Goal: Information Seeking & Learning: Learn about a topic

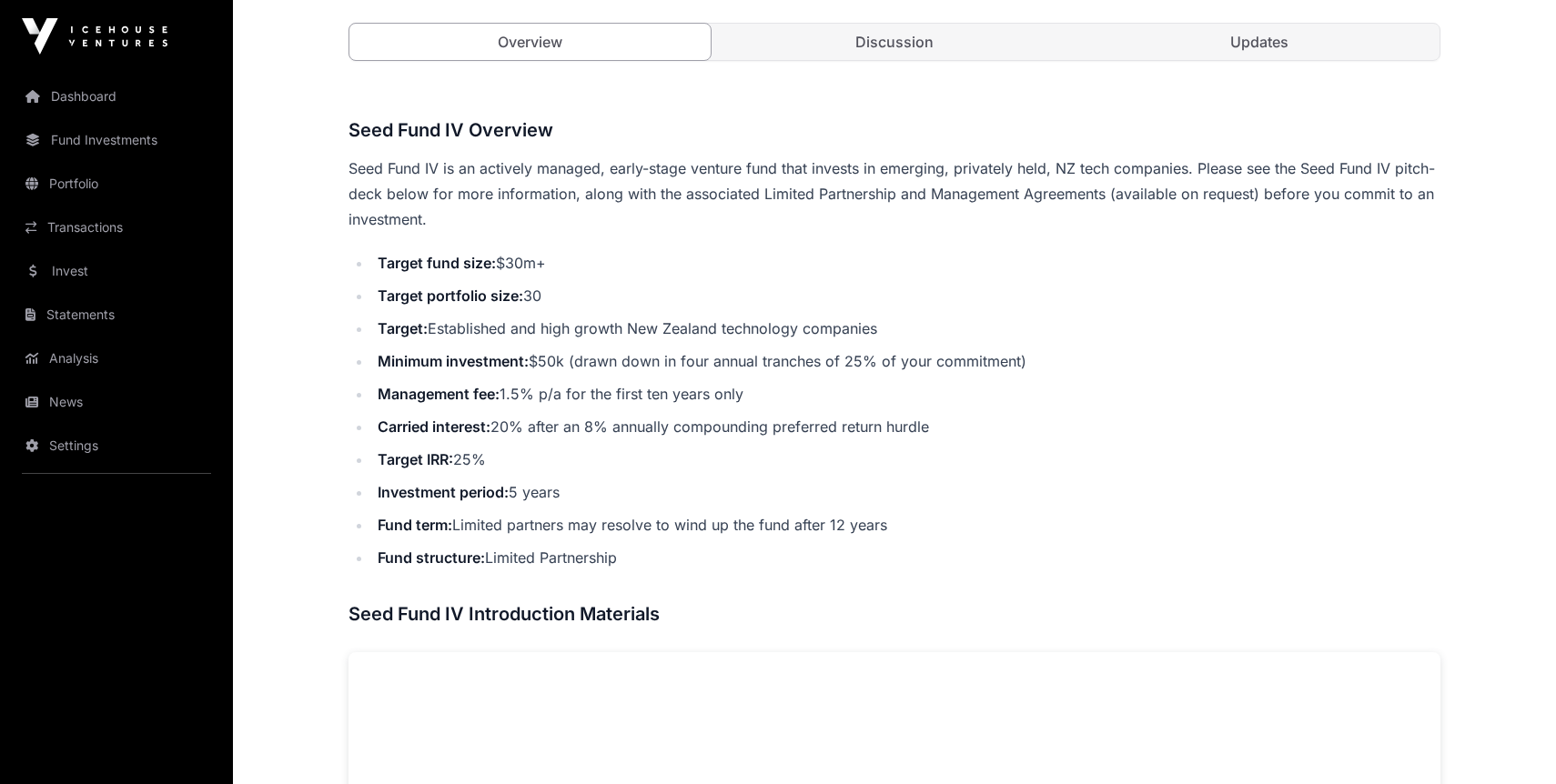
scroll to position [669, 0]
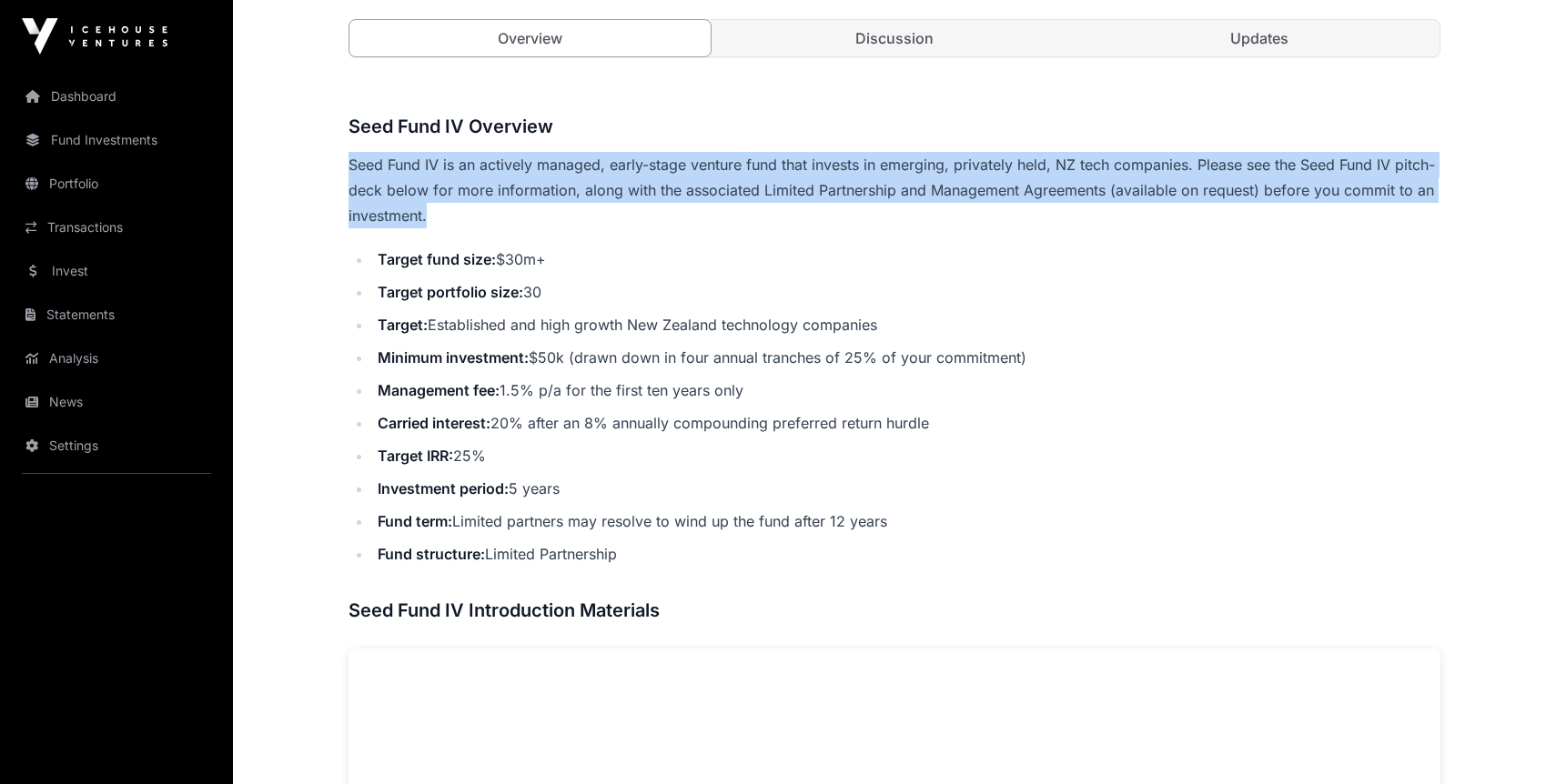
drag, startPoint x: 349, startPoint y: 163, endPoint x: 698, endPoint y: 209, distance: 352.0
click at [698, 209] on p "Seed Fund IV is an actively managed, early-stage venture fund that invests in e…" at bounding box center [894, 190] width 1092 height 77
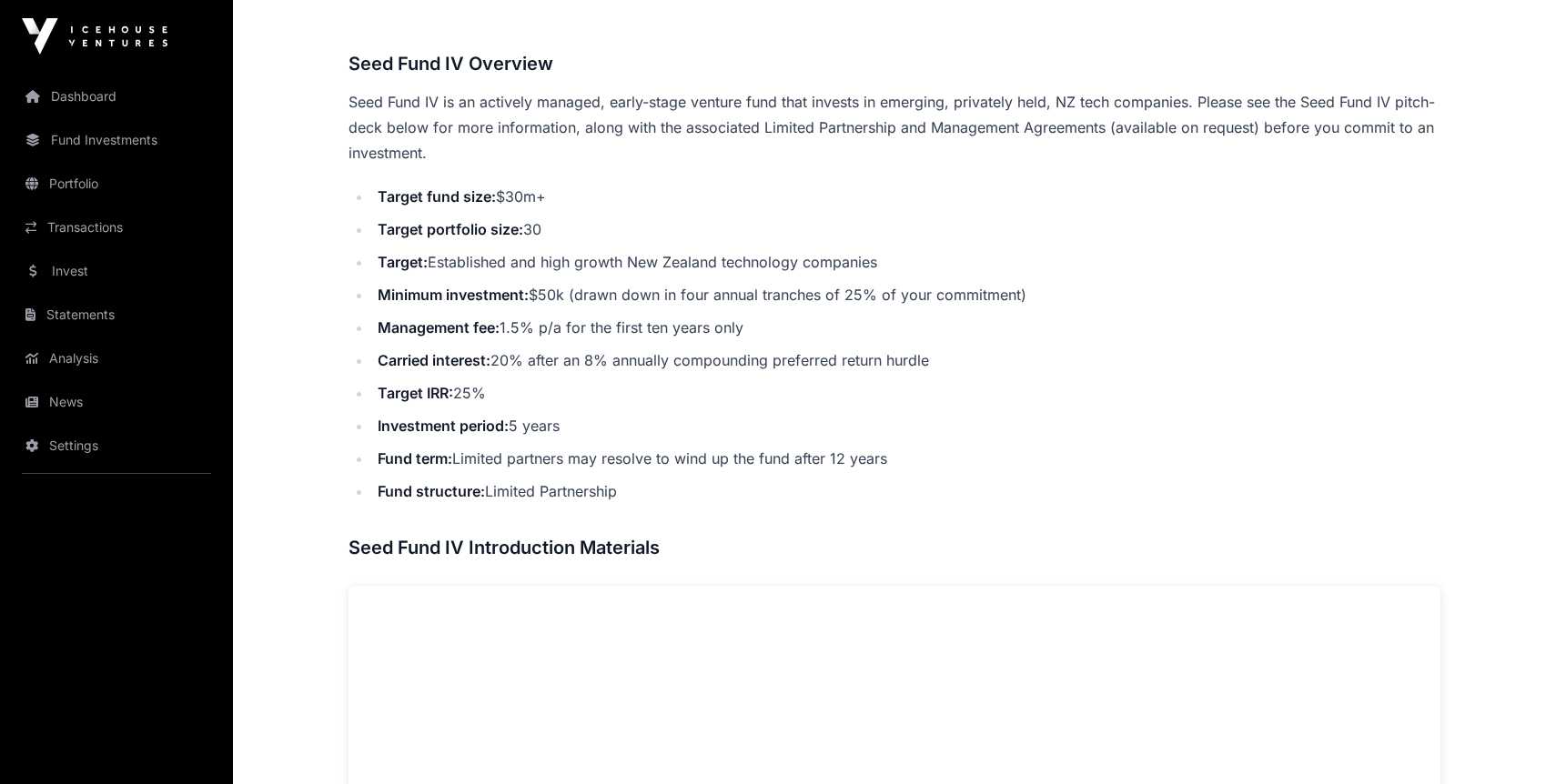
scroll to position [687, 0]
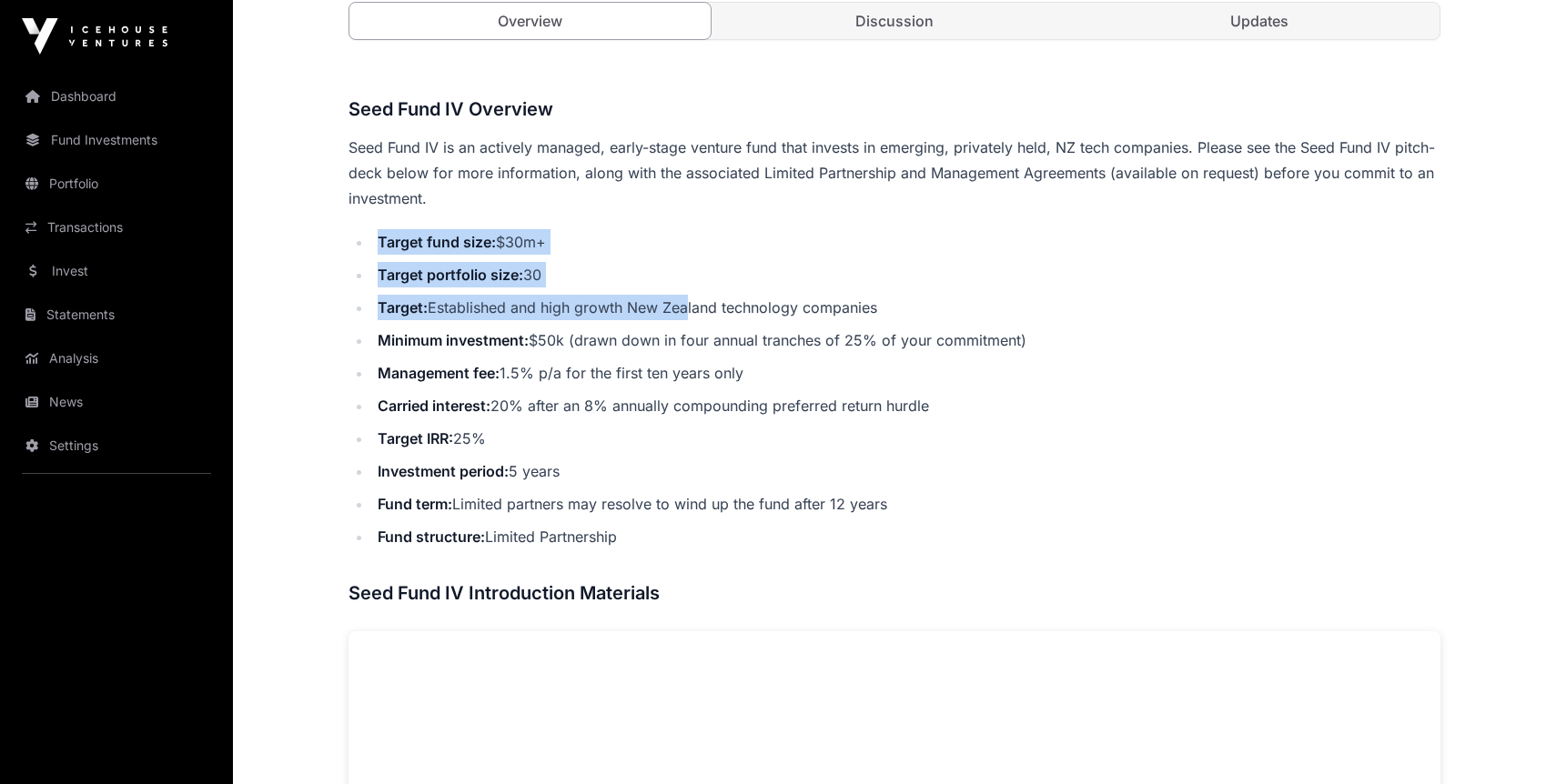
drag, startPoint x: 379, startPoint y: 235, endPoint x: 689, endPoint y: 314, distance: 319.9
click at [689, 314] on ul "Target fund size: $30m+ Target portfolio size: 30 Target: Established and high …" at bounding box center [894, 390] width 1092 height 320
